Goal: Navigation & Orientation: Understand site structure

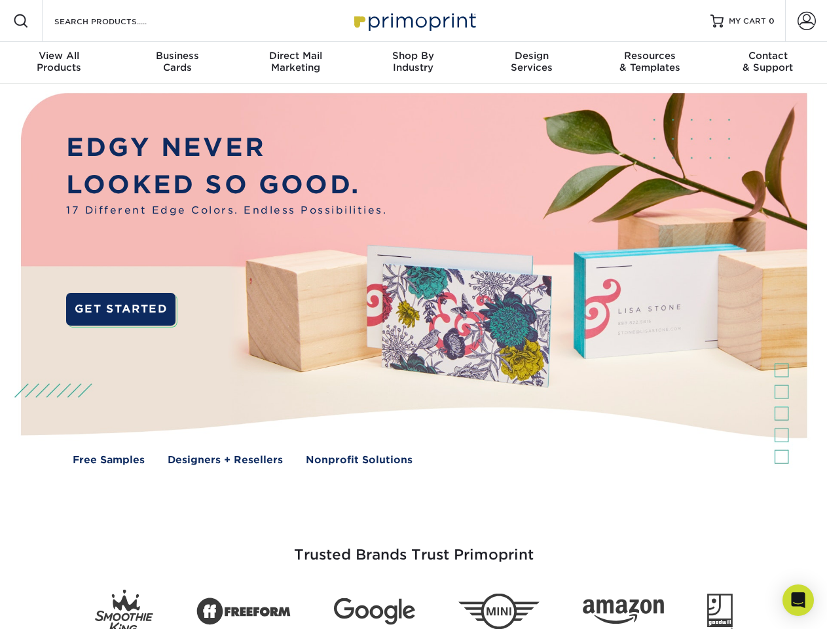
click at [413, 314] on img at bounding box center [413, 288] width 819 height 409
click at [21, 21] on span at bounding box center [21, 21] width 16 height 16
click at [806, 21] on span at bounding box center [807, 21] width 18 height 18
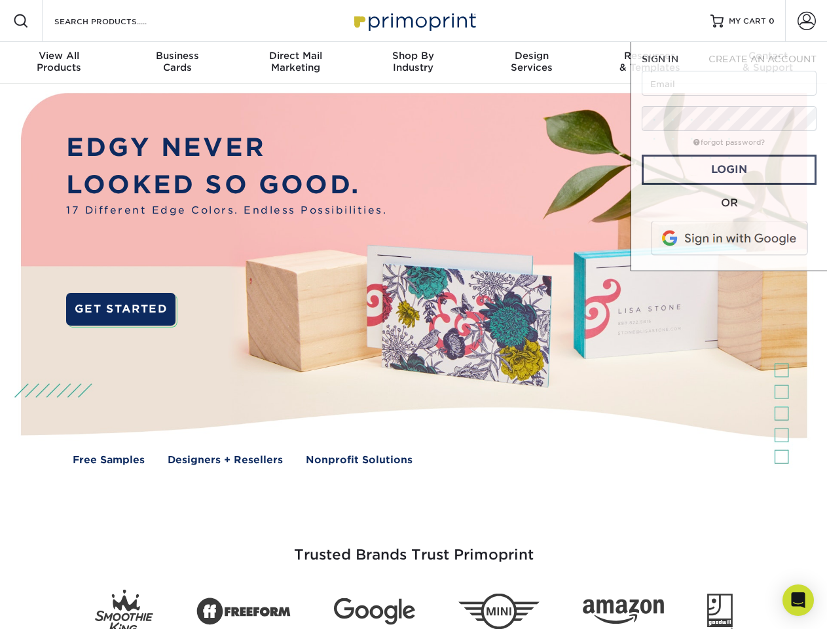
click at [59, 63] on div "View All Products" at bounding box center [59, 62] width 118 height 24
click at [177, 63] on div "Business Cards" at bounding box center [177, 62] width 118 height 24
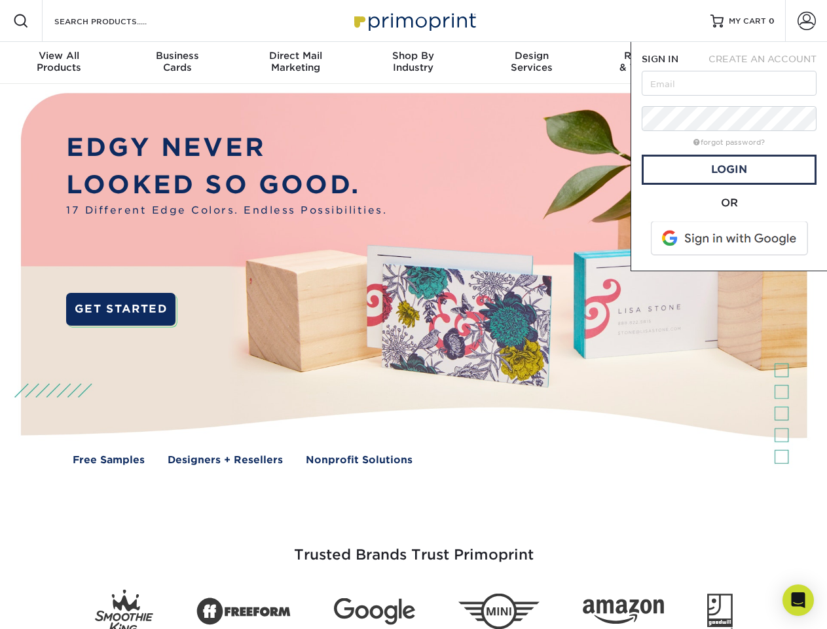
click at [295, 63] on div "Direct Mail Marketing" at bounding box center [295, 62] width 118 height 24
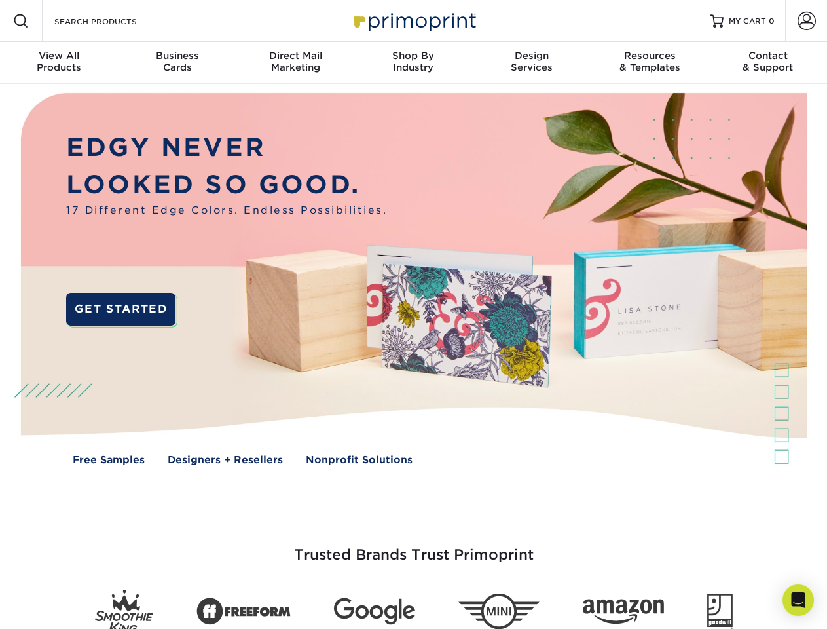
click at [413, 63] on div "Shop By Industry" at bounding box center [413, 62] width 118 height 24
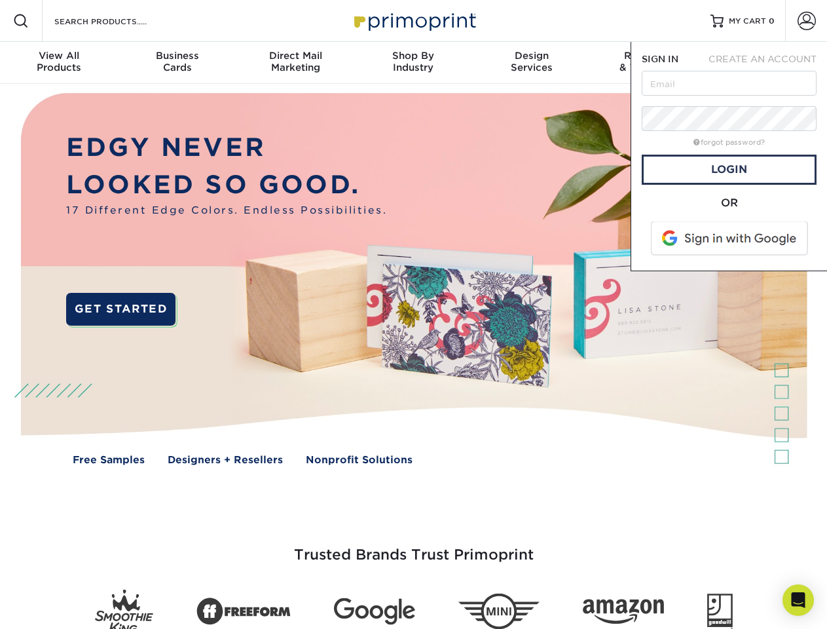
click at [532, 63] on div "Design Services" at bounding box center [532, 62] width 118 height 24
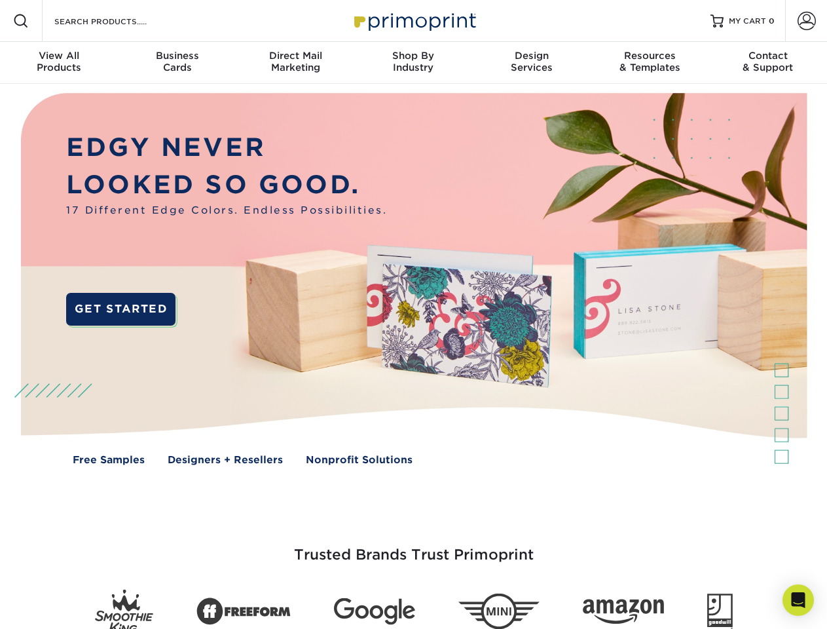
click at [650, 63] on span "SIGN IN" at bounding box center [660, 59] width 37 height 10
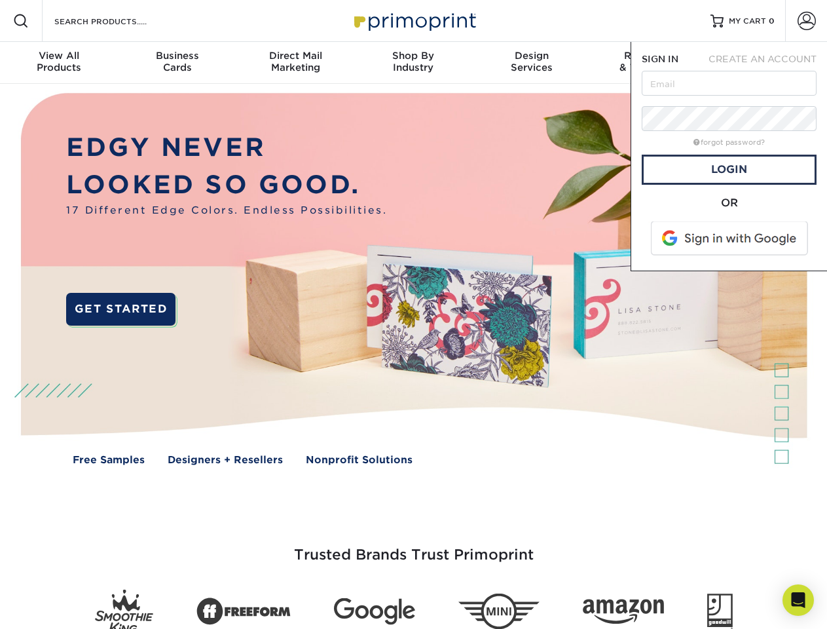
click at [768, 63] on div "Contact & Support" at bounding box center [768, 62] width 118 height 24
